Goal: Find contact information: Find contact information

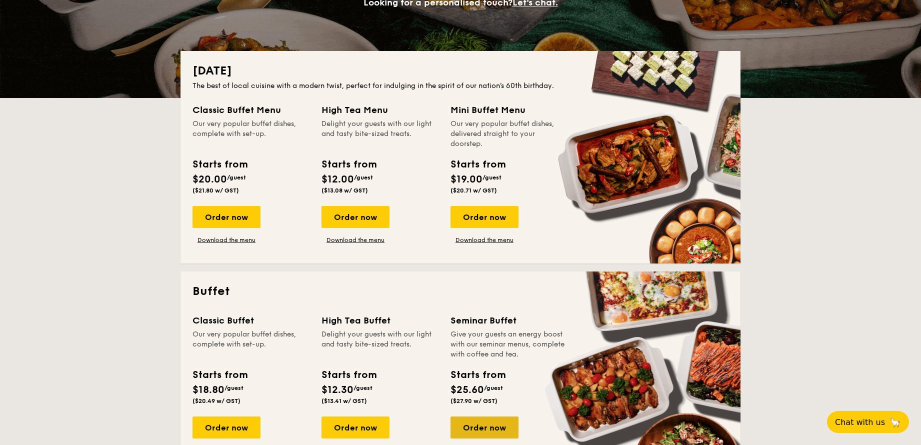
scroll to position [50, 0]
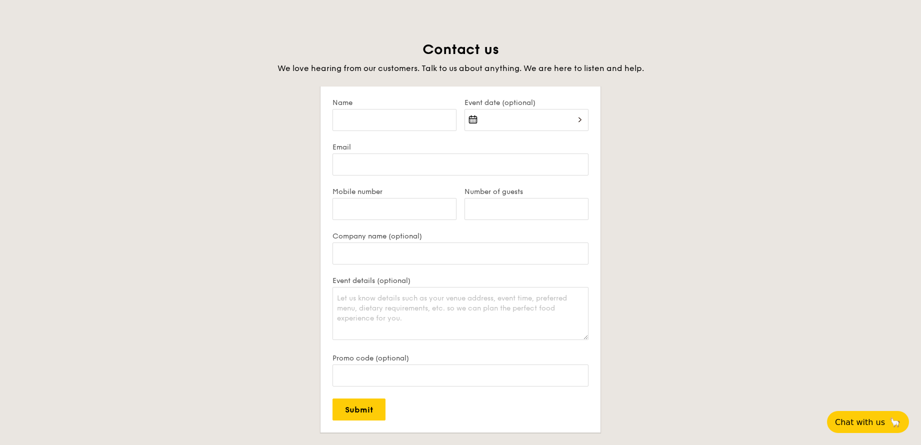
scroll to position [2202, 0]
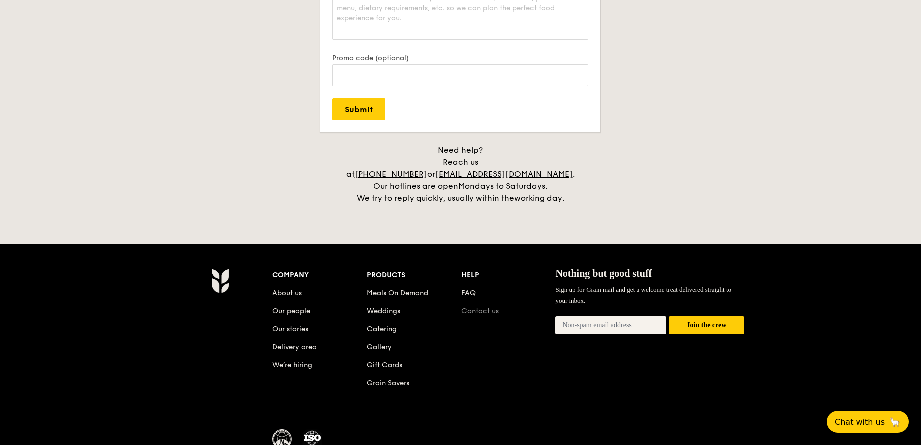
click at [484, 307] on link "Contact us" at bounding box center [481, 311] width 38 height 9
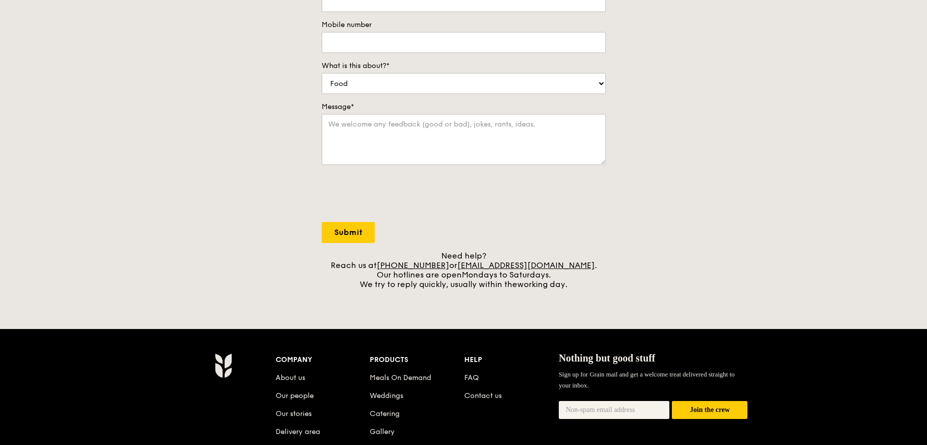
click at [750, 176] on div "Contact us We love hearing from our customers. Talk to us about anything. We ar…" at bounding box center [463, 80] width 927 height 418
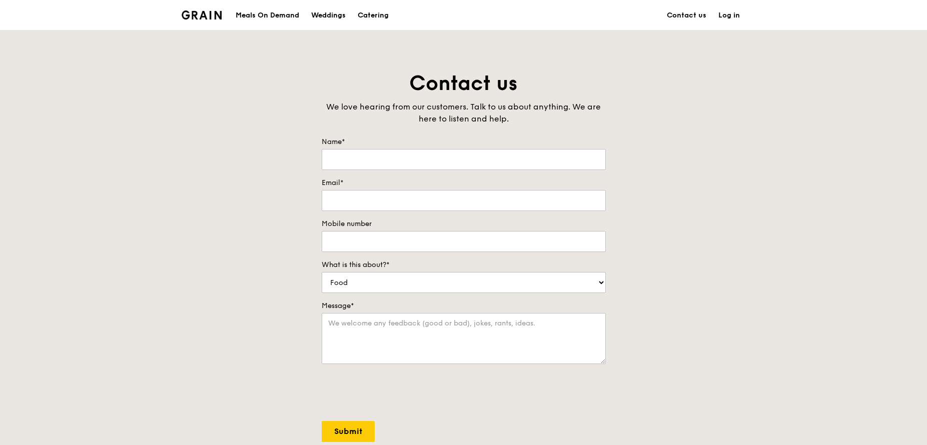
click at [717, 244] on div "Contact us We love hearing from our customers. Talk to us about anything. We ar…" at bounding box center [463, 279] width 927 height 418
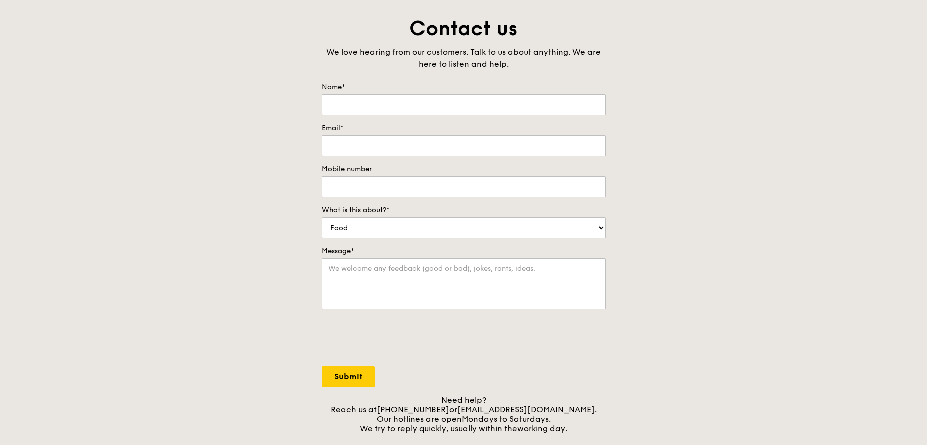
scroll to position [149, 0]
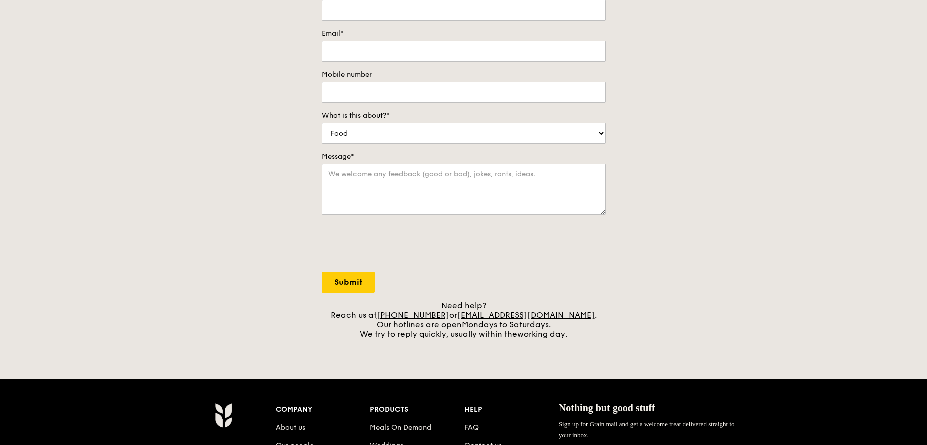
click at [764, 256] on div "Contact us We love hearing from our customers. Talk to us about anything. We ar…" at bounding box center [463, 130] width 927 height 418
click at [210, 221] on div "Contact us We love hearing from our customers. Talk to us about anything. We ar…" at bounding box center [463, 130] width 927 height 418
drag, startPoint x: 575, startPoint y: 315, endPoint x: 473, endPoint y: 316, distance: 101.6
click at [473, 316] on div "Need help? Reach us at [PHONE_NUMBER] or [EMAIL_ADDRESS][DOMAIN_NAME] . Our hot…" at bounding box center [464, 320] width 284 height 38
copy div "[EMAIL_ADDRESS][DOMAIN_NAME] ."
